Goal: Complete application form: Complete application form

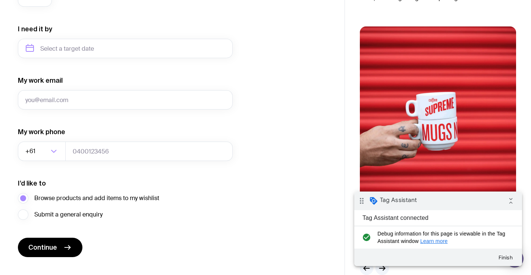
scroll to position [344, 0]
click at [508, 201] on icon "collapse_all" at bounding box center [510, 201] width 15 height 15
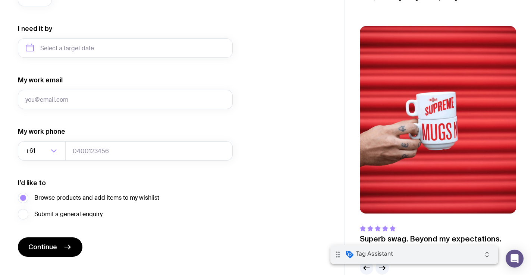
click at [445, 255] on div "drag_indicator Tag Assistant expand_all" at bounding box center [414, 254] width 168 height 19
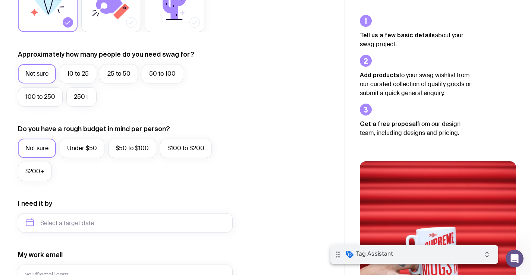
scroll to position [198, 0]
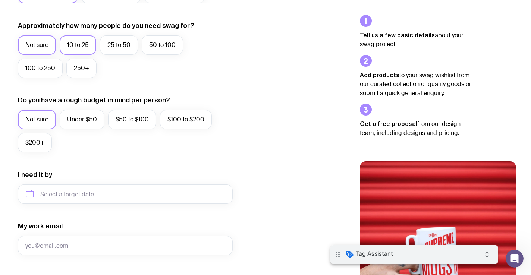
click at [68, 43] on label "10 to 25" at bounding box center [78, 44] width 37 height 19
click at [0, 0] on input "10 to 25" at bounding box center [0, 0] width 0 height 0
click at [68, 194] on input "text" at bounding box center [125, 194] width 215 height 19
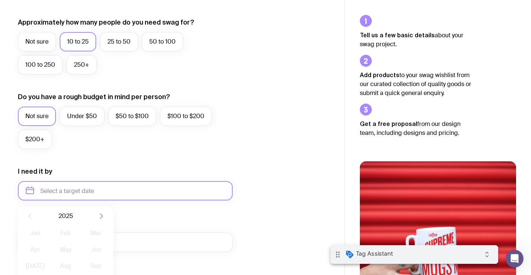
scroll to position [250, 0]
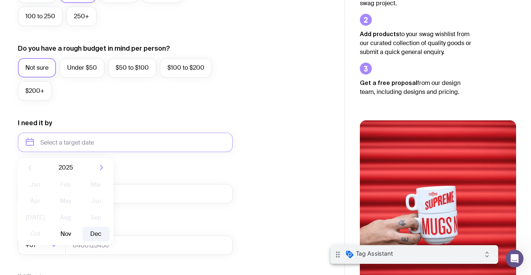
click at [94, 232] on button "Dec" at bounding box center [95, 234] width 27 height 15
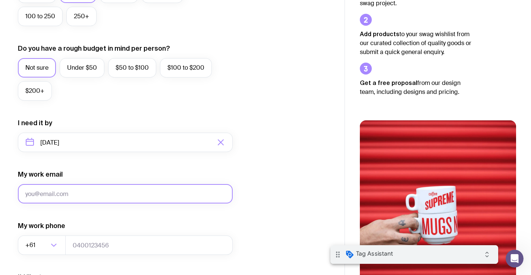
click at [77, 196] on input "My work email" at bounding box center [125, 193] width 215 height 19
click at [67, 195] on input "My work email" at bounding box center [125, 193] width 215 height 19
type input "null"
type input "Eos beatae similique perspiciatis dolor quo consectetur eligendi."
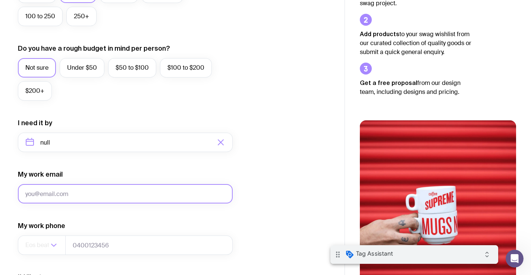
type input "[EMAIL_ADDRESS][DOMAIN_NAME]"
type input "0458318798"
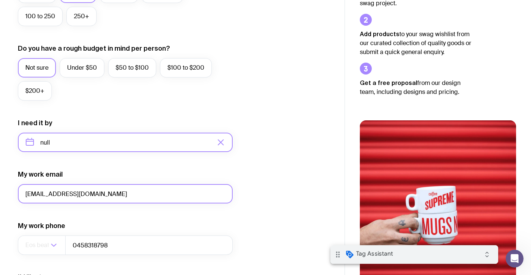
type input "[EMAIL_ADDRESS][DOMAIN_NAME]"
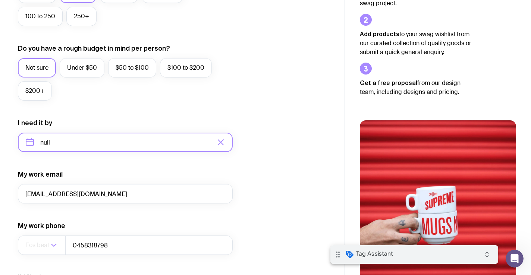
click at [53, 138] on input "null" at bounding box center [125, 142] width 215 height 19
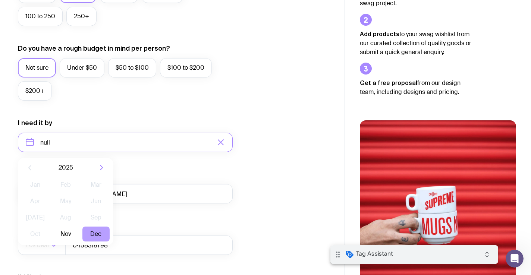
click at [90, 232] on button "Dec" at bounding box center [95, 234] width 27 height 15
click at [245, 203] on div "I want swag for Customers Team members An event Approximately how many people d…" at bounding box center [172, 107] width 309 height 487
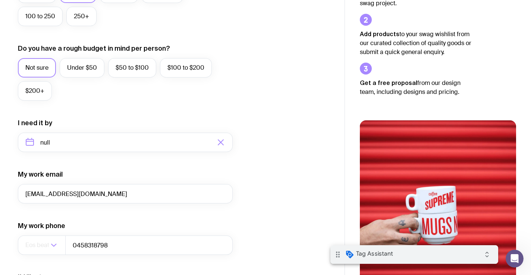
click at [225, 143] on div at bounding box center [224, 142] width 16 height 19
click at [221, 142] on icon "button" at bounding box center [220, 142] width 5 height 5
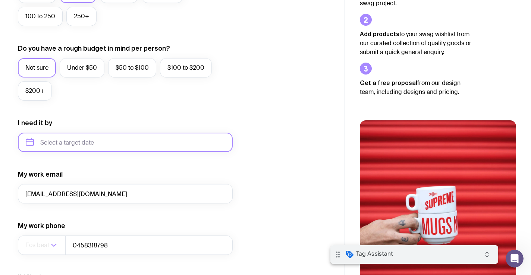
click at [76, 146] on input "text" at bounding box center [125, 142] width 215 height 19
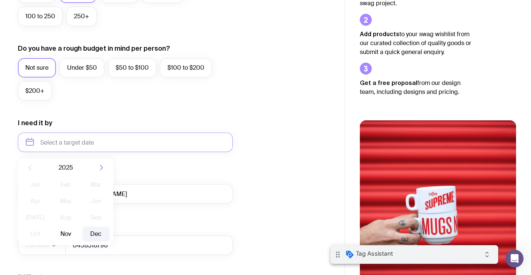
click at [93, 233] on button "Dec" at bounding box center [95, 234] width 27 height 15
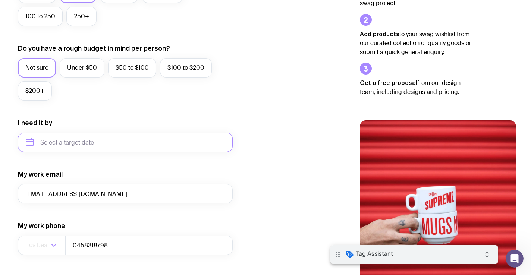
type input "[DATE]"
click at [244, 208] on div "I want swag for Customers Team members An event Approximately how many people d…" at bounding box center [172, 107] width 309 height 487
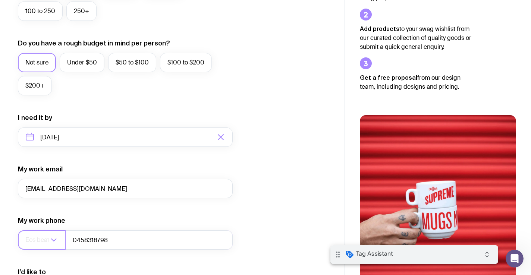
click at [51, 240] on icon "Search for option" at bounding box center [53, 240] width 9 height 9
click at [51, 241] on icon "Search for option" at bounding box center [53, 240] width 9 height 9
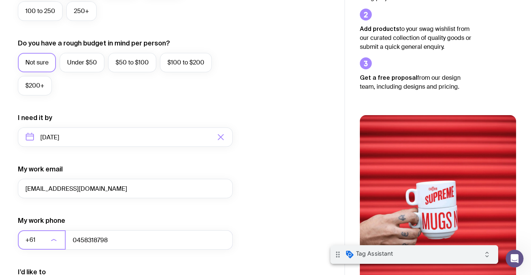
click at [51, 241] on icon "Search for option" at bounding box center [53, 239] width 5 height 1
click at [136, 225] on div "My work phone +61 Loading... [PHONE_NUMBER]" at bounding box center [125, 233] width 215 height 34
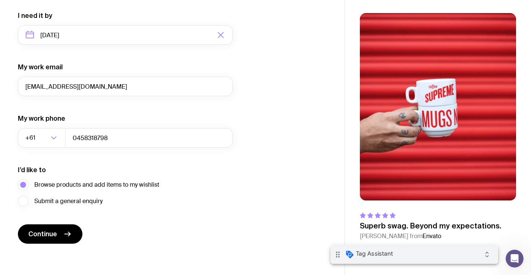
scroll to position [359, 0]
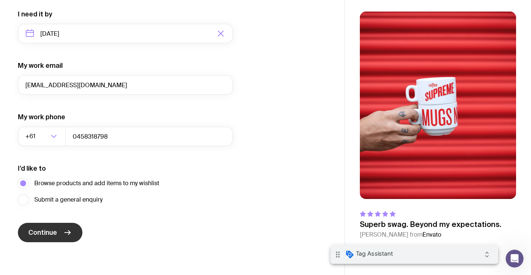
click at [55, 226] on button "Continue" at bounding box center [50, 232] width 65 height 19
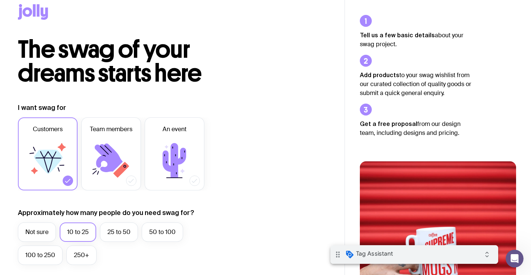
scroll to position [0, 0]
